Goal: Information Seeking & Learning: Learn about a topic

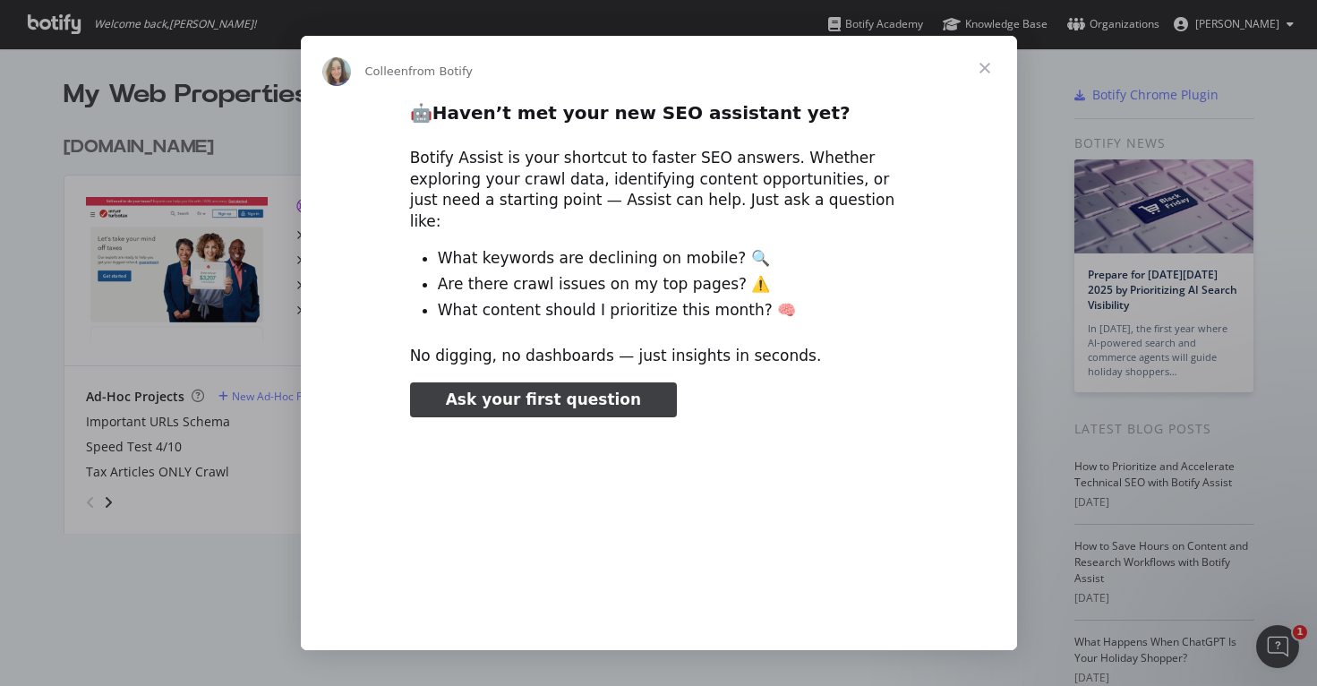
type input "52379"
click at [993, 58] on span "Close" at bounding box center [984, 68] width 64 height 64
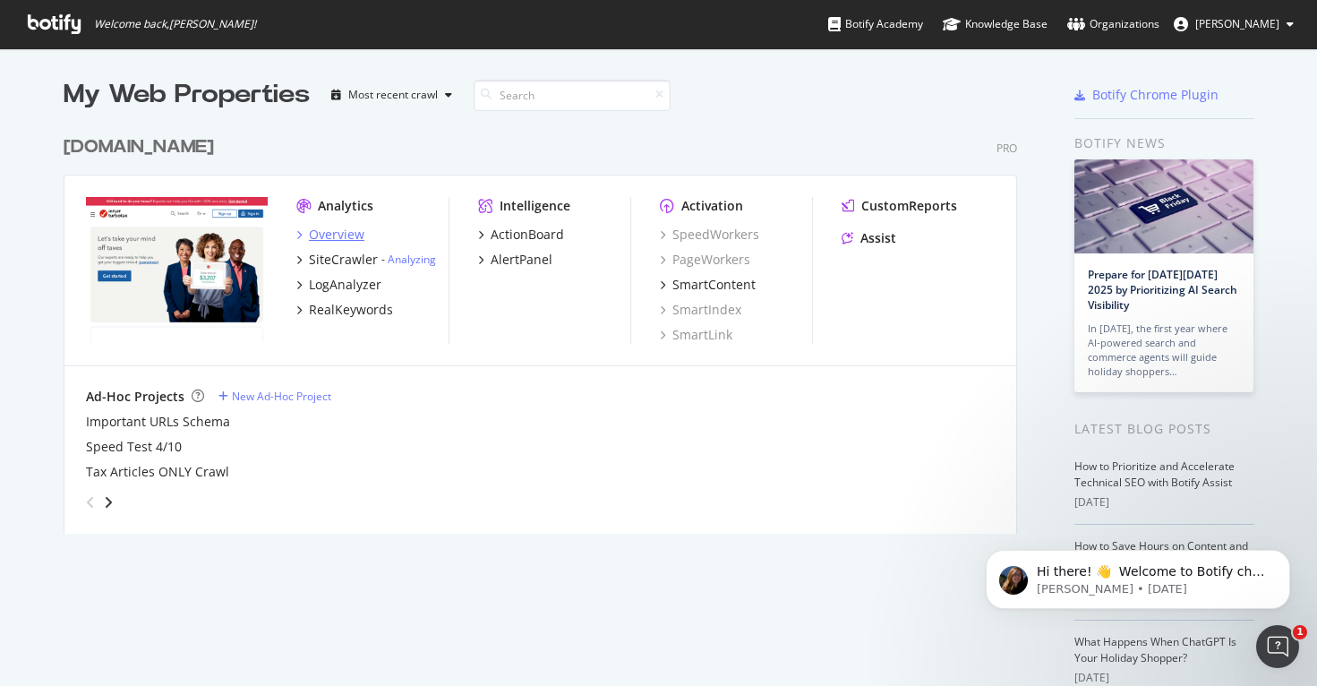
click at [336, 230] on div "Overview" at bounding box center [336, 235] width 55 height 18
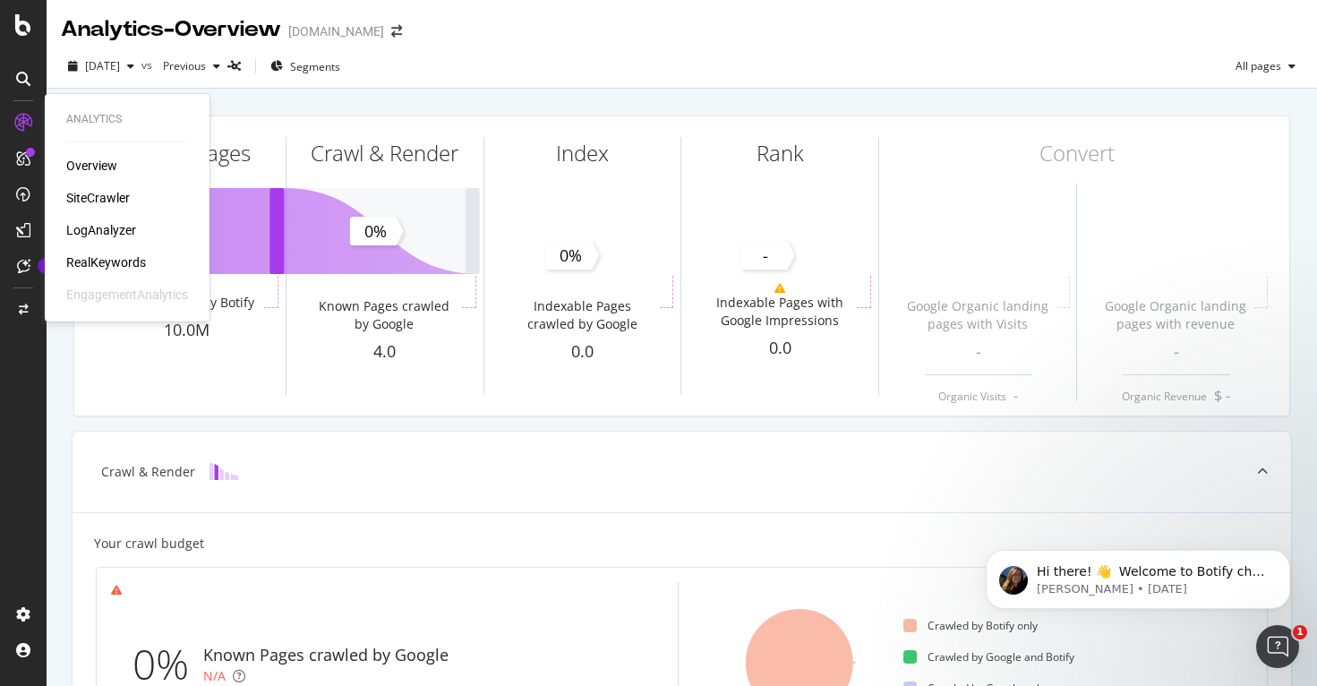
click at [109, 202] on div "SiteCrawler" at bounding box center [98, 198] width 64 height 18
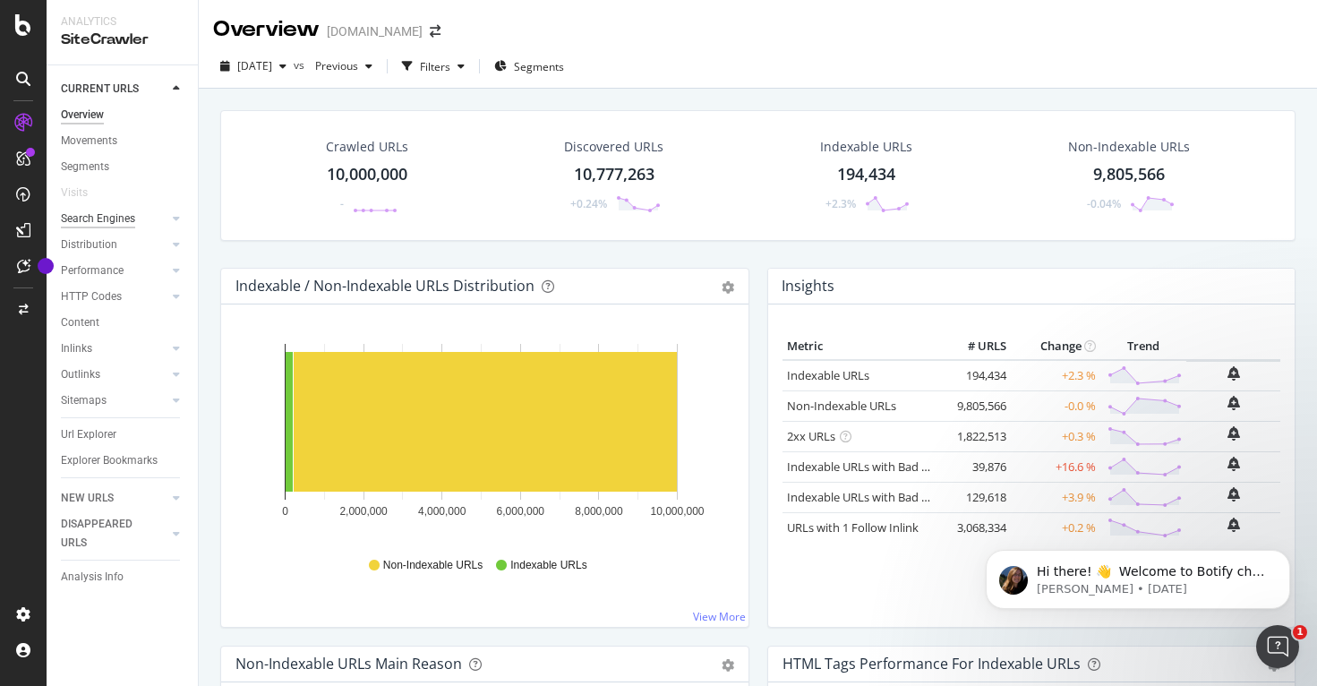
click at [123, 219] on div "Search Engines" at bounding box center [98, 218] width 74 height 19
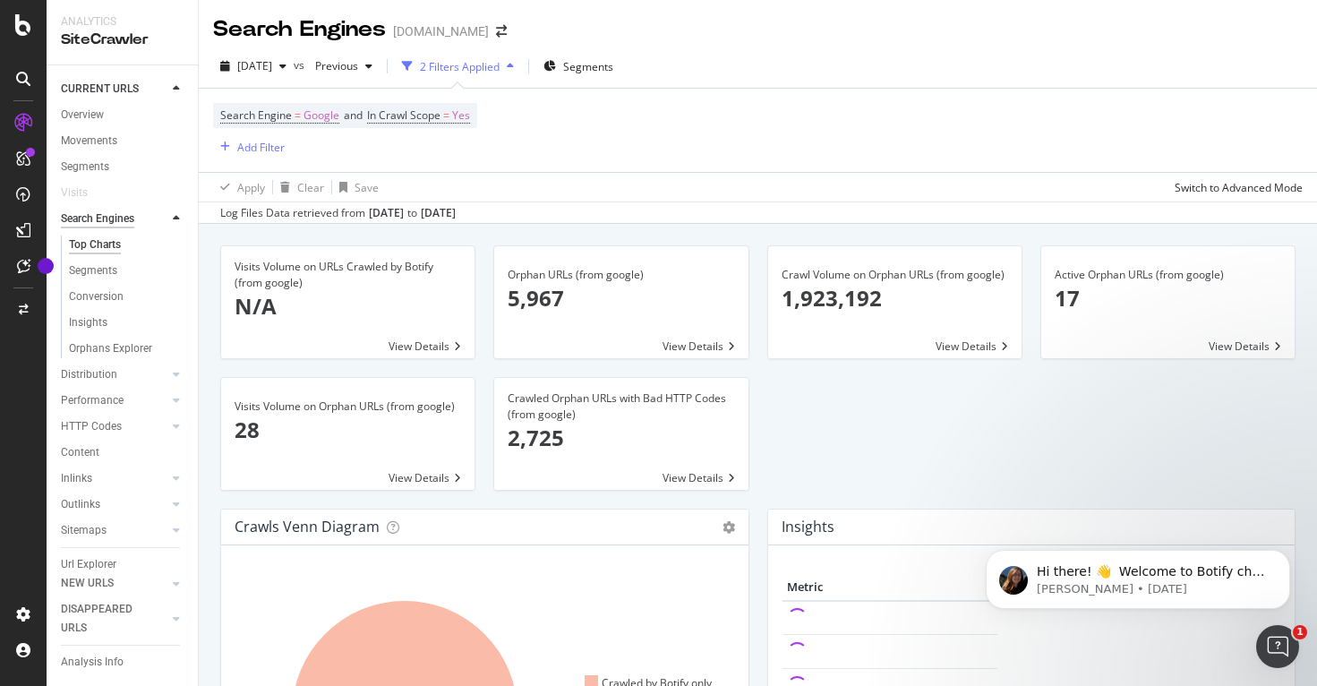
click at [129, 218] on div "Search Engines" at bounding box center [97, 218] width 73 height 19
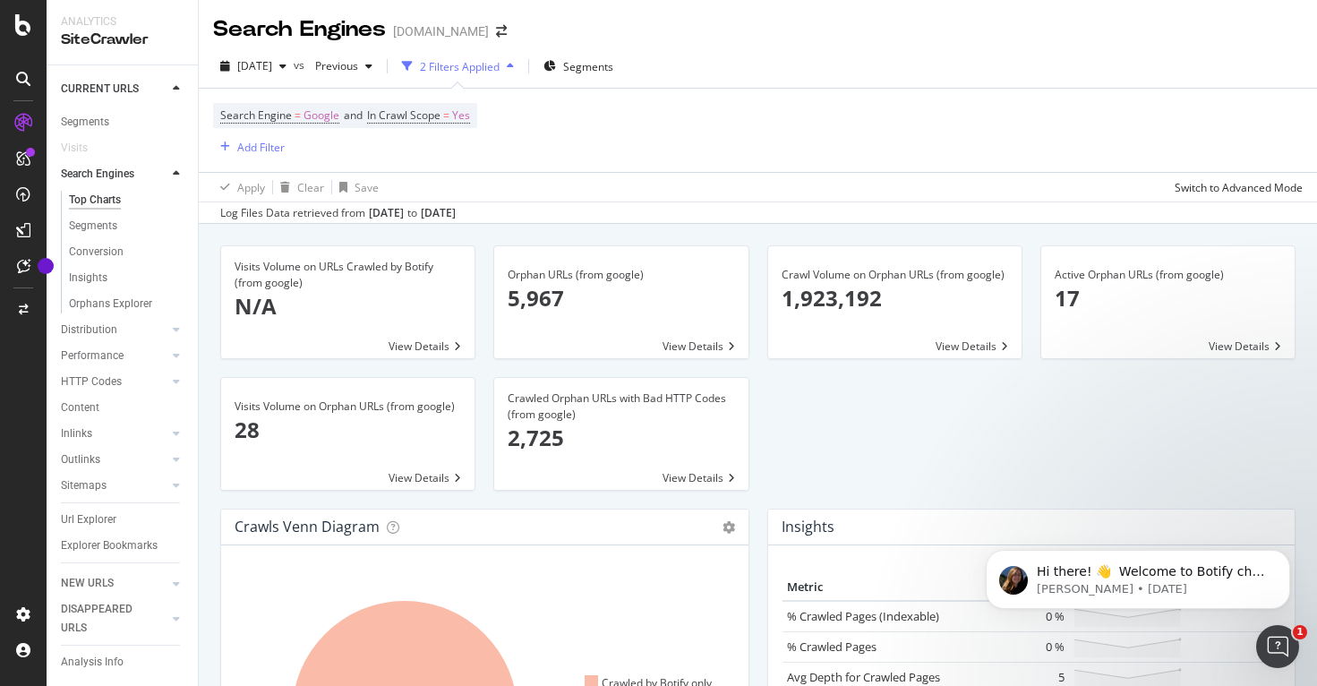
scroll to position [64, 0]
click at [172, 88] on div at bounding box center [176, 89] width 18 height 18
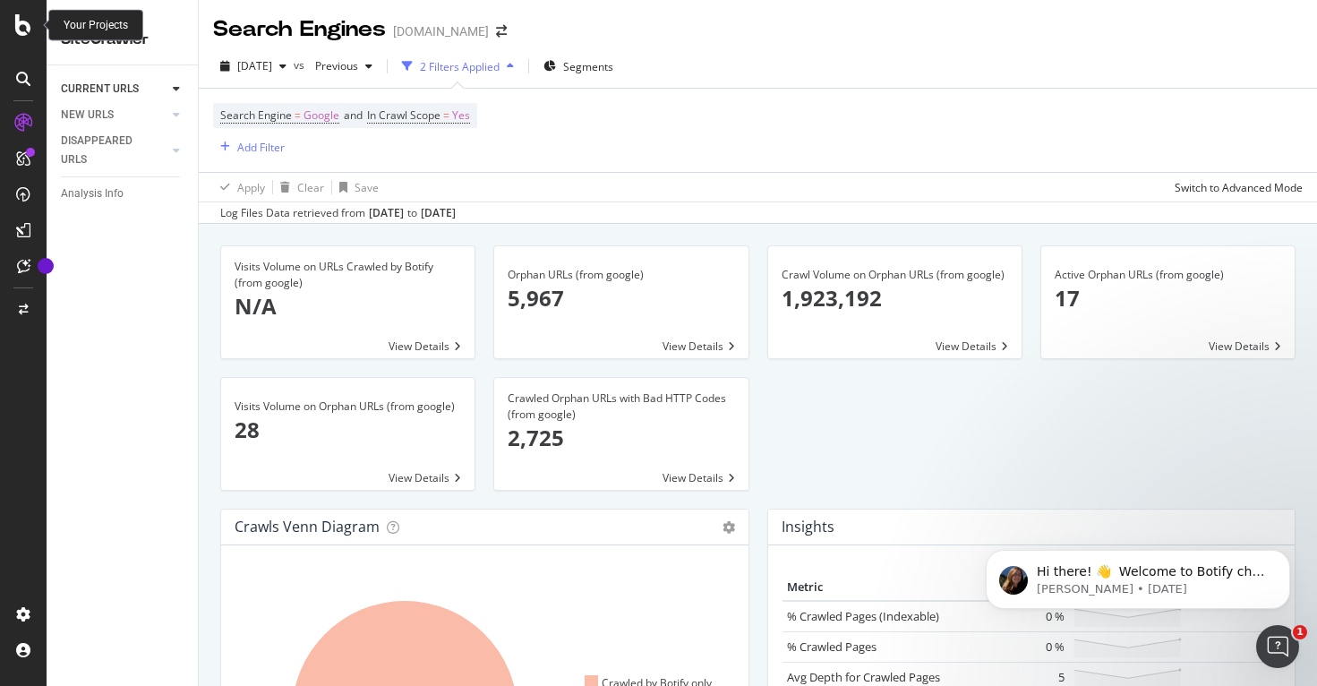
click at [28, 20] on icon at bounding box center [23, 24] width 16 height 21
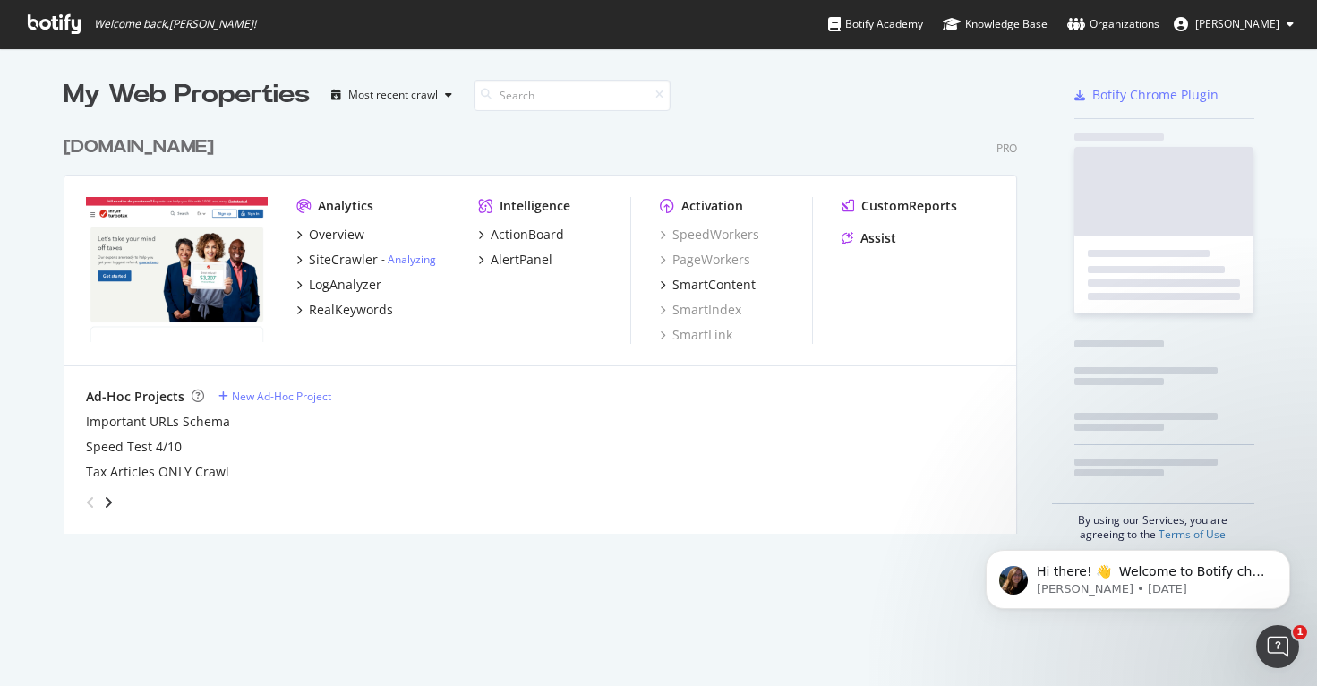
scroll to position [672, 1290]
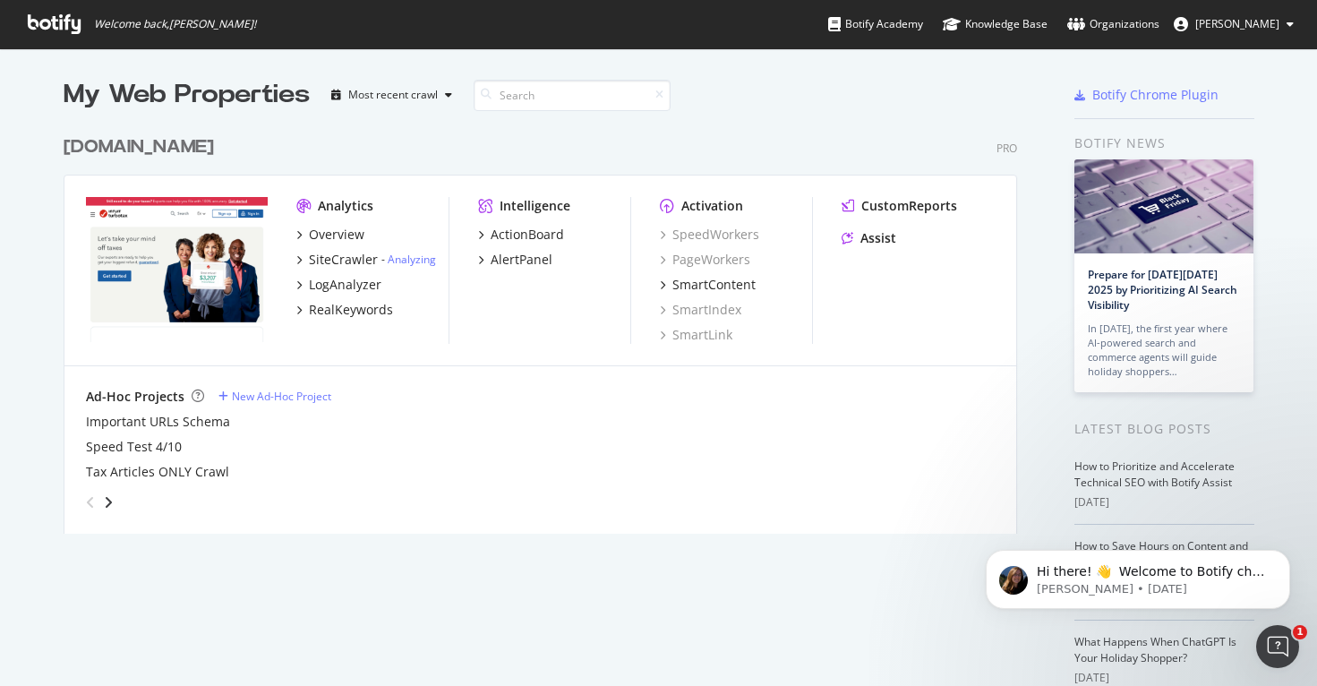
click at [153, 148] on div "[DOMAIN_NAME]" at bounding box center [139, 147] width 150 height 26
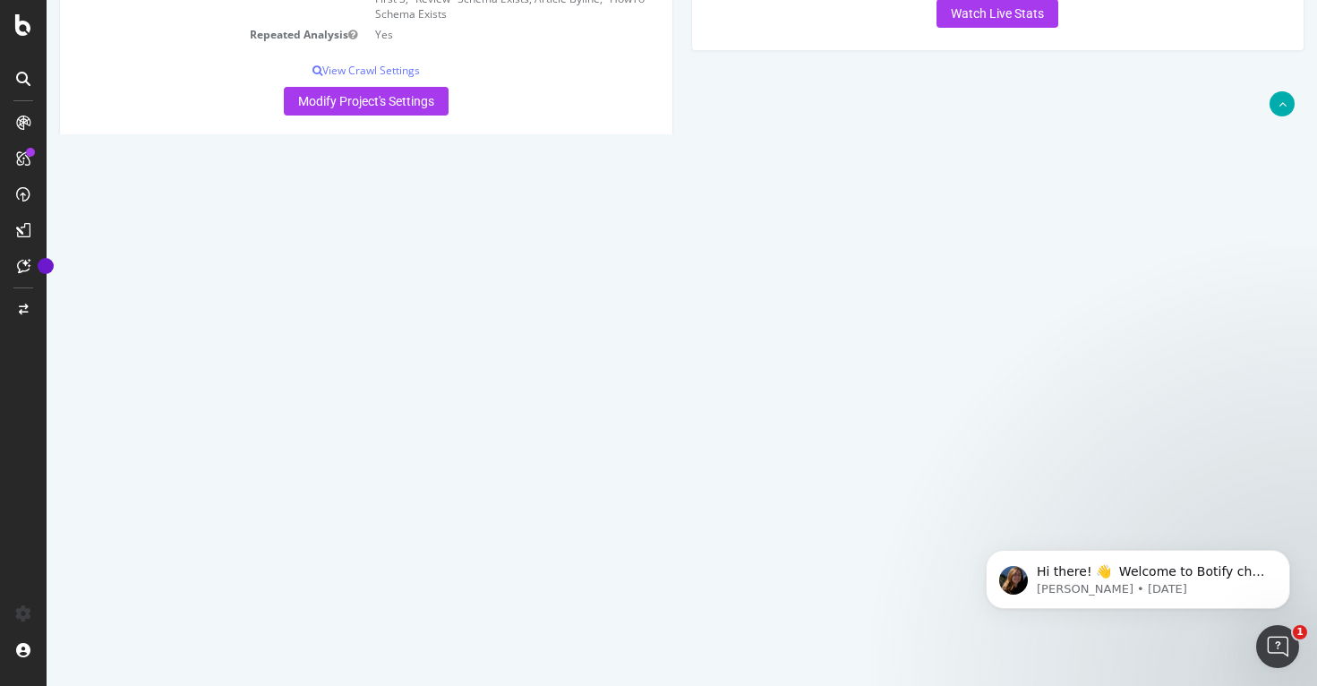
scroll to position [525, 0]
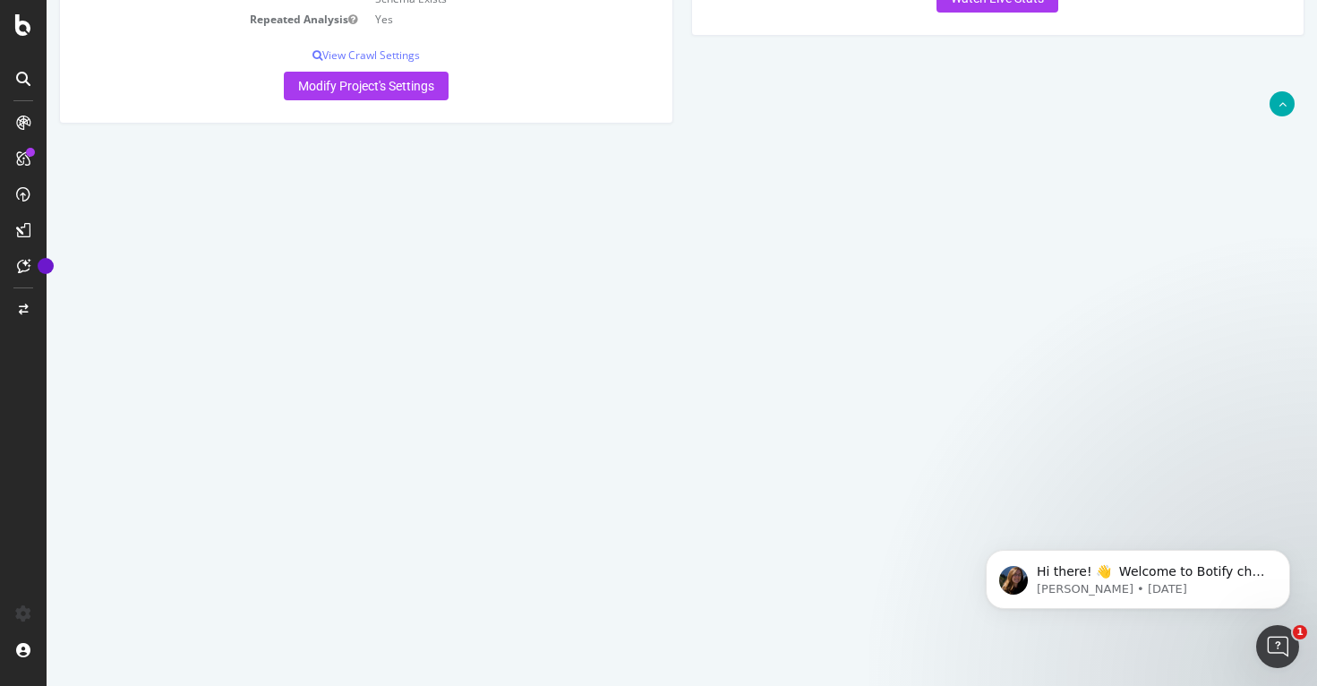
click at [156, 298] on link "[DATE] report" at bounding box center [121, 290] width 69 height 15
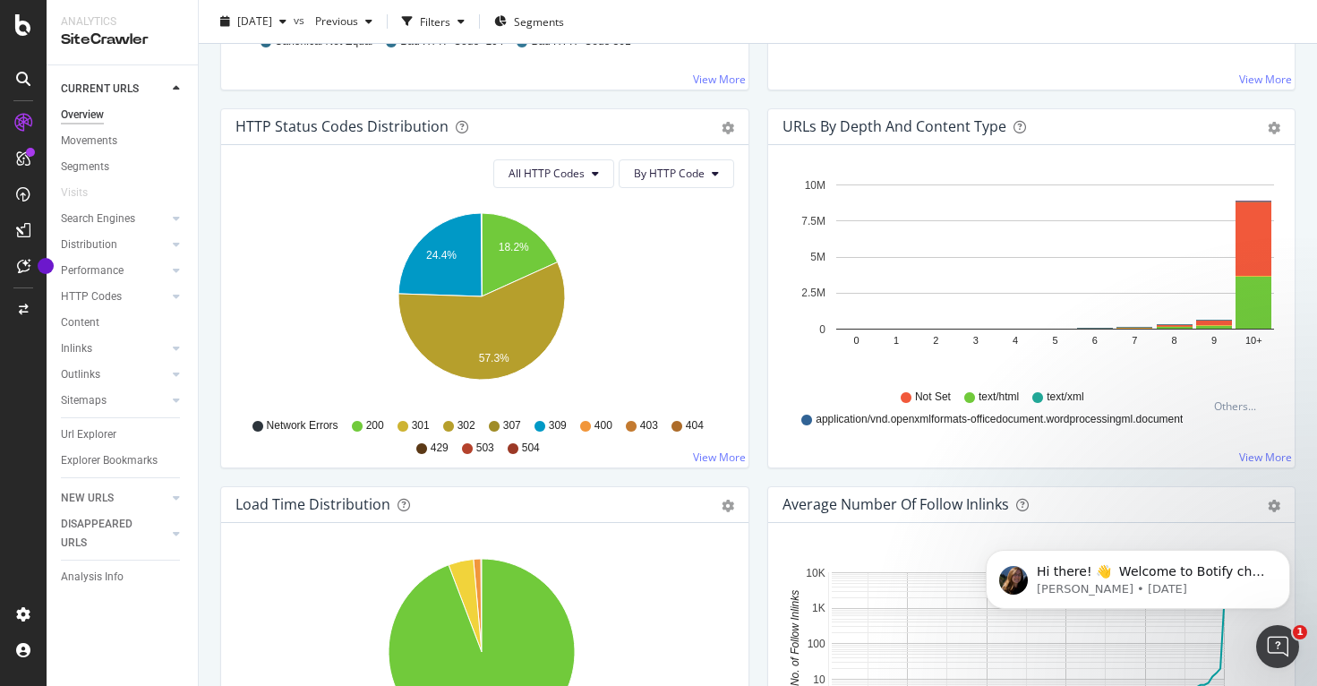
scroll to position [813, 0]
